Goal: Transaction & Acquisition: Subscribe to service/newsletter

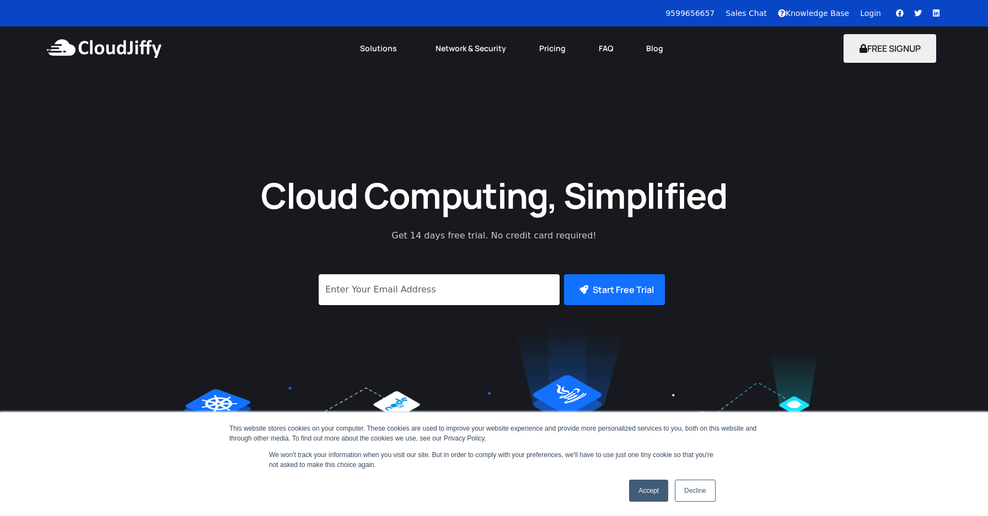
click at [810, 241] on div "Cloud Computing, Simplified Get 14 days free trial. No credit card required! Su…" at bounding box center [494, 379] width 988 height 424
click at [638, 492] on link "Accept" at bounding box center [648, 491] width 39 height 22
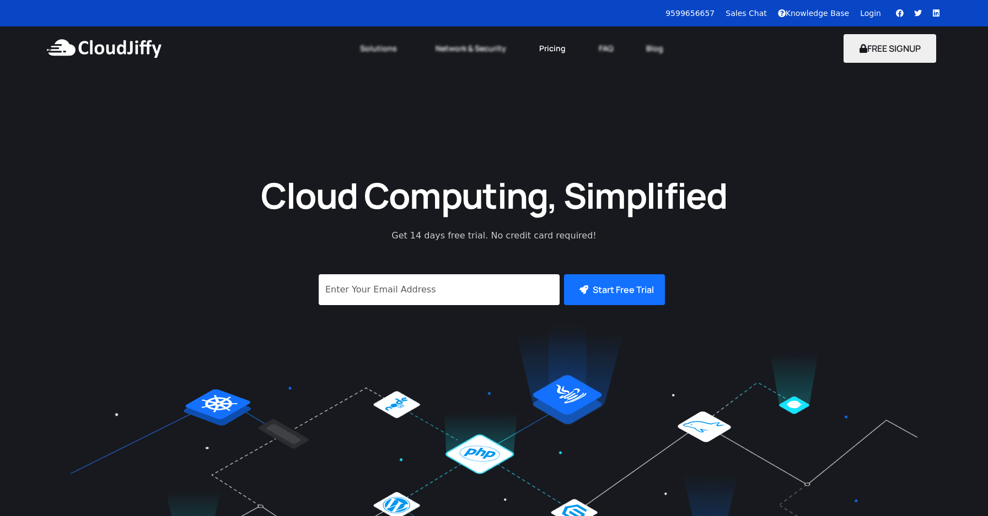
click at [544, 47] on link "Pricing" at bounding box center [553, 48] width 60 height 24
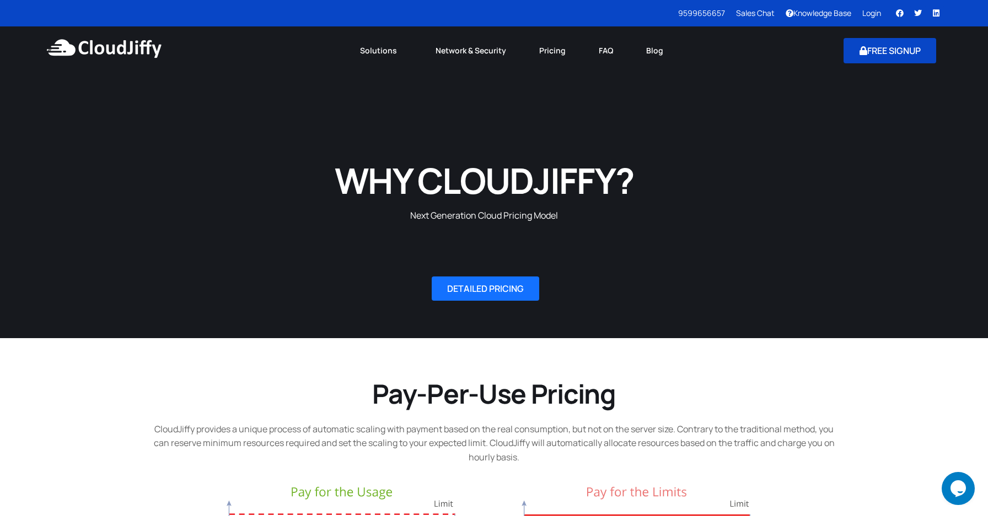
click at [882, 49] on button "FREE SIGNUP" at bounding box center [889, 50] width 93 height 25
